Goal: Information Seeking & Learning: Understand process/instructions

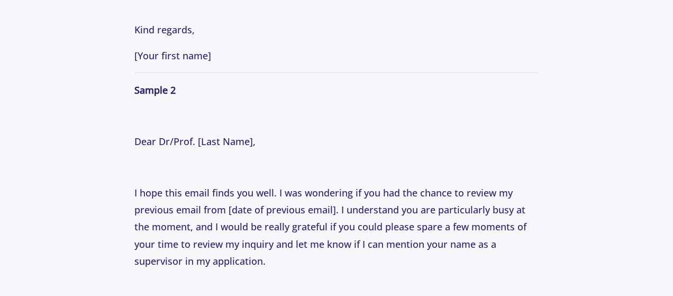
scroll to position [1685, 0]
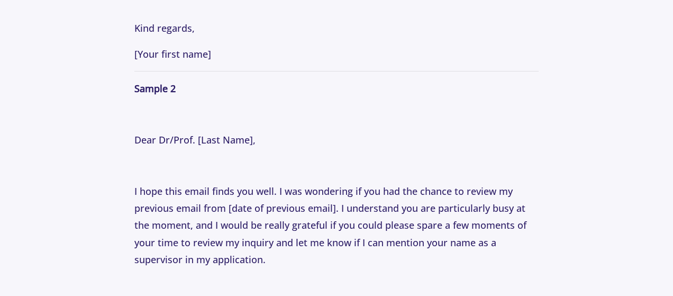
click at [575, 130] on section "Tips [DATE] How to Email Professors: Following Up Professionally with Professor…" at bounding box center [336, 91] width 673 height 3385
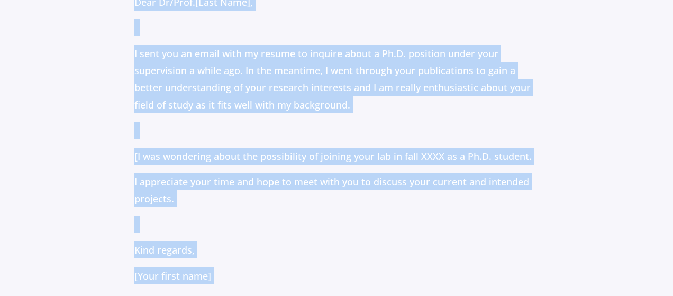
scroll to position [1593, 0]
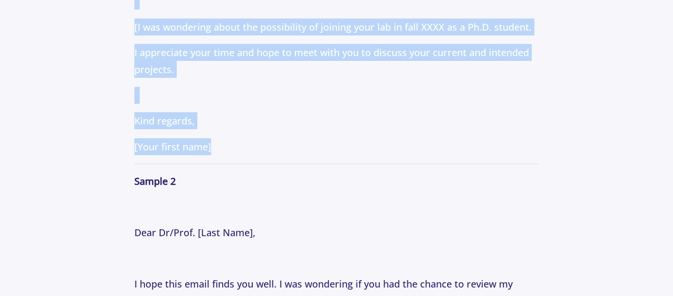
drag, startPoint x: 155, startPoint y: 168, endPoint x: 280, endPoint y: 139, distance: 128.1
click at [280, 139] on section "Tips [DATE] How to Email Professors: Following Up Professionally with Professor…" at bounding box center [336, 184] width 673 height 3385
copy p "Dear Dr/Prof. [Last Name] , I sent you an email with my resume to inquire about…"
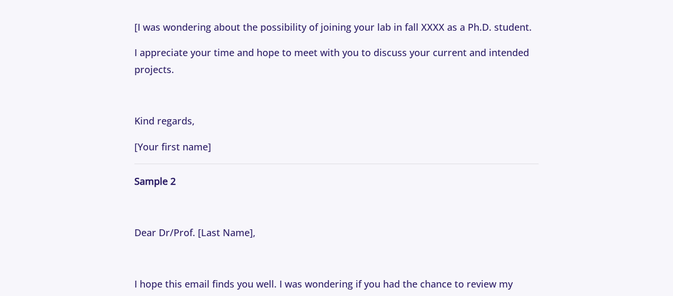
click at [263, 190] on p "Have you ever sent an email to a faculty member and not received a response? If…" at bounding box center [335, 219] width 403 height 2477
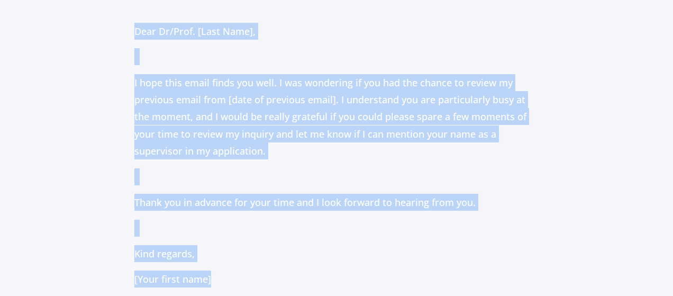
scroll to position [1839, 0]
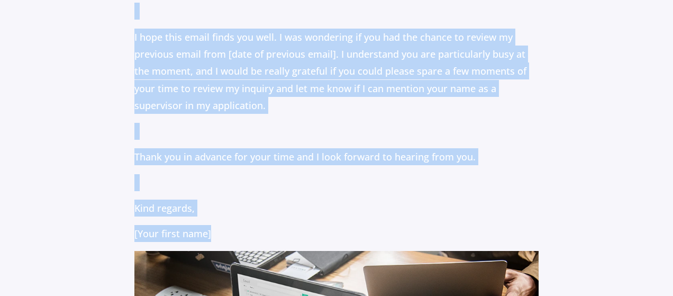
drag, startPoint x: 130, startPoint y: 139, endPoint x: 255, endPoint y: 240, distance: 161.4
copy p "Dear Dr/Prof. [Last Name], I hope this email finds you well. I was wondering if…"
click at [269, 82] on p "I hope this email finds you well. I was wondering if you had the chance to revi…" at bounding box center [335, 72] width 403 height 86
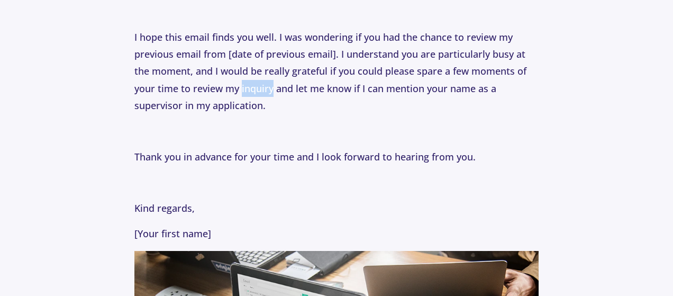
click at [269, 82] on p "I hope this email finds you well. I was wondering if you had the chance to revi…" at bounding box center [335, 72] width 403 height 86
